Goal: Information Seeking & Learning: Check status

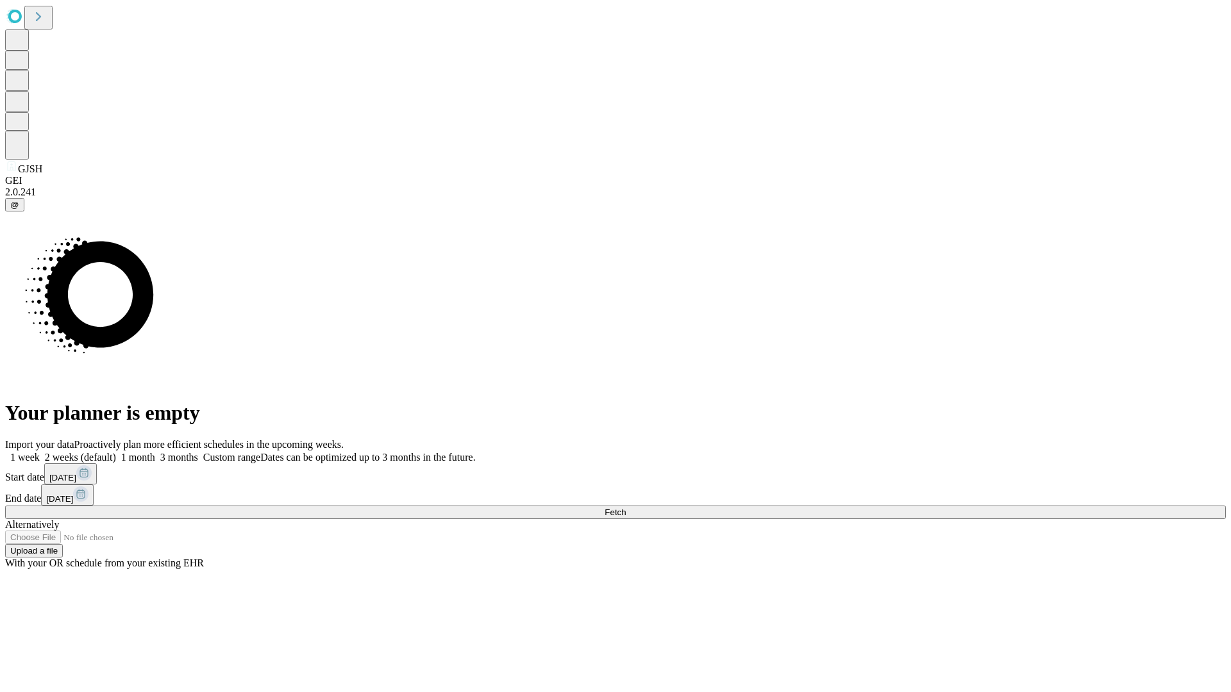
click at [626, 508] on span "Fetch" at bounding box center [615, 513] width 21 height 10
